Goal: Check status: Check status

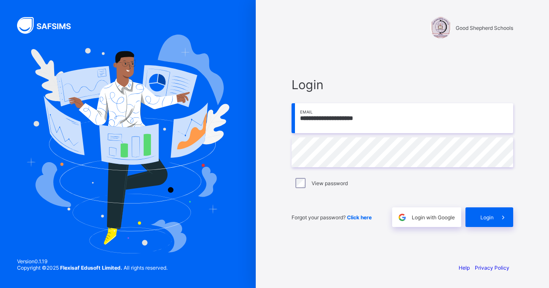
type input "**********"
click at [488, 217] on span "Login" at bounding box center [486, 217] width 13 height 6
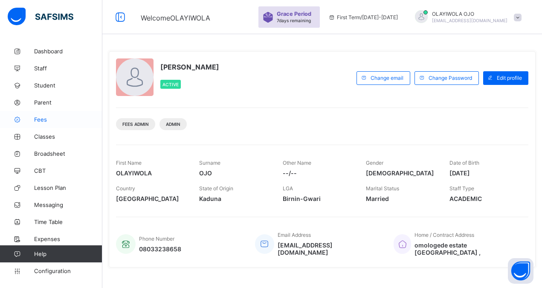
click at [40, 117] on span "Fees" at bounding box center [68, 119] width 68 height 7
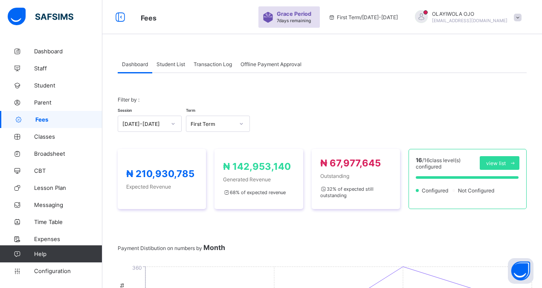
click at [170, 63] on span "Student List" at bounding box center [170, 64] width 29 height 6
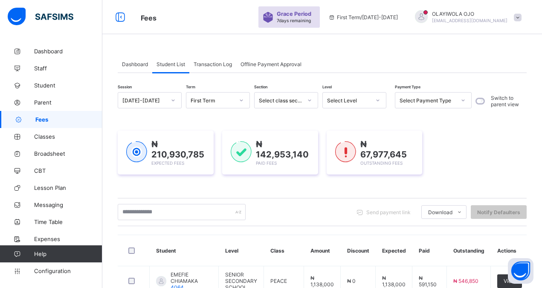
click at [352, 102] on div "Select Level" at bounding box center [348, 100] width 43 height 6
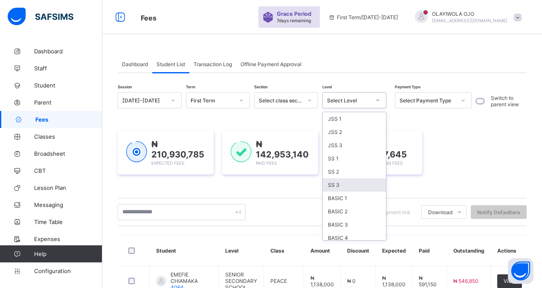
click at [349, 183] on div "SS 3" at bounding box center [354, 184] width 63 height 13
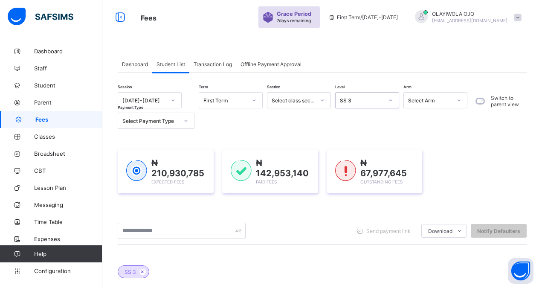
click at [140, 121] on div "Select Payment Type" at bounding box center [150, 121] width 56 height 6
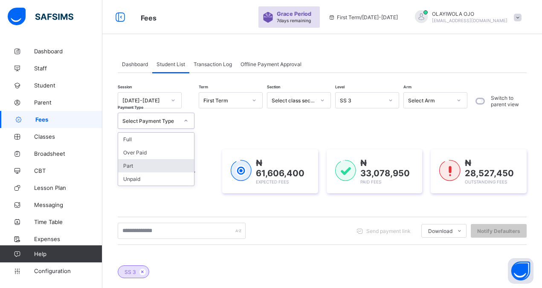
click at [137, 165] on div "Part" at bounding box center [156, 165] width 76 height 13
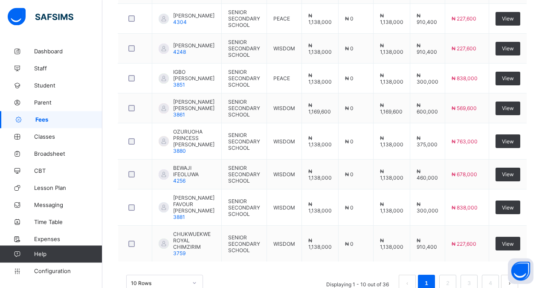
scroll to position [391, 0]
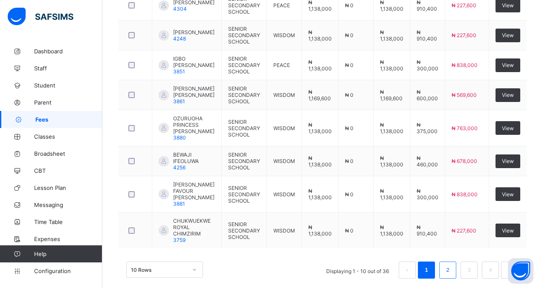
click at [451, 266] on link "2" at bounding box center [447, 269] width 8 height 11
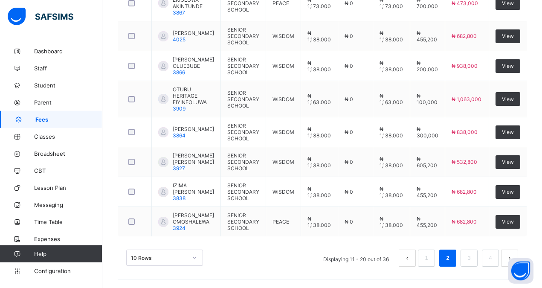
scroll to position [403, 0]
click at [473, 256] on link "3" at bounding box center [469, 257] width 8 height 11
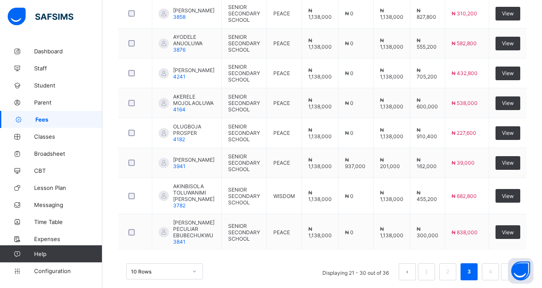
scroll to position [387, 0]
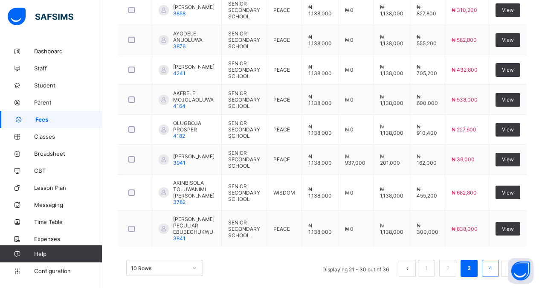
click at [494, 266] on link "4" at bounding box center [490, 268] width 8 height 11
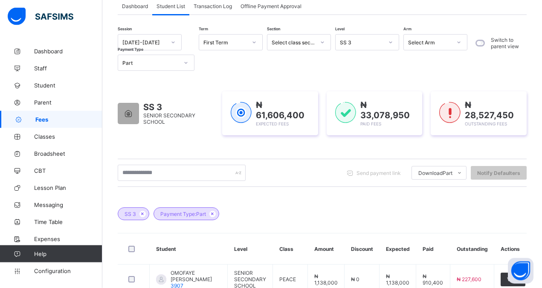
scroll to position [39, 0]
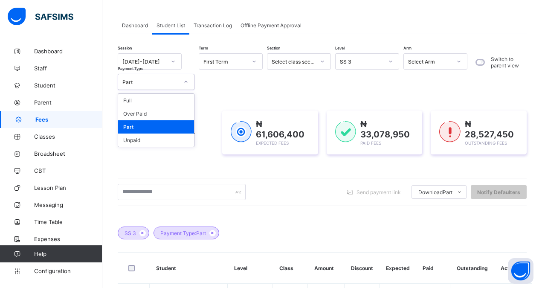
click at [141, 81] on div "Part" at bounding box center [150, 82] width 56 height 6
click at [135, 138] on div "Unpaid" at bounding box center [156, 139] width 76 height 13
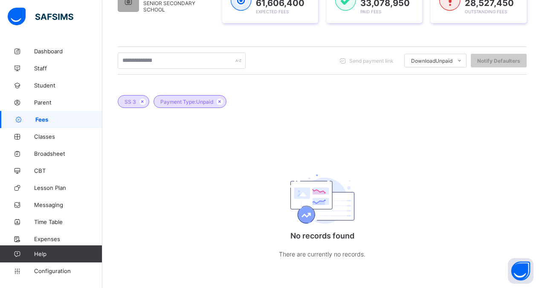
scroll to position [172, 0]
